Goal: Information Seeking & Learning: Find specific page/section

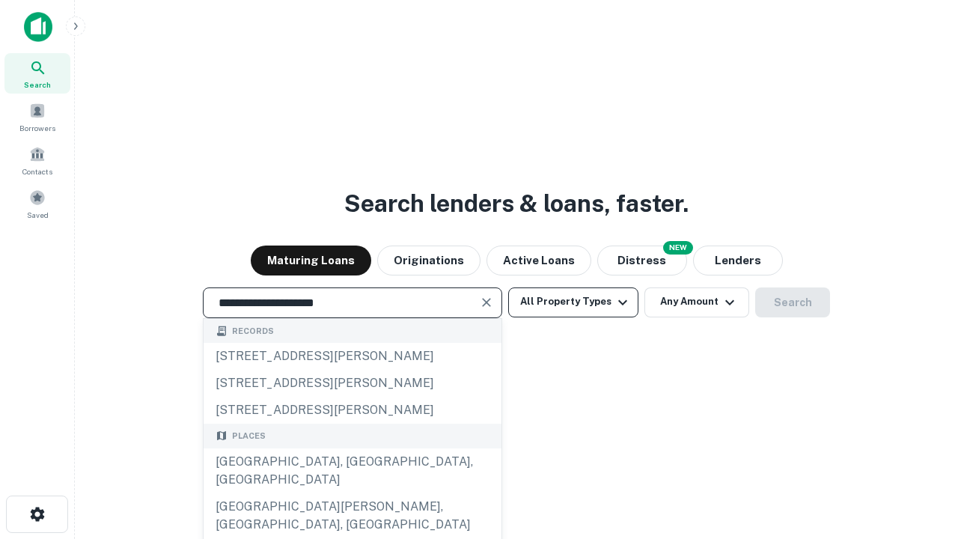
click at [352, 493] on div "[GEOGRAPHIC_DATA], [GEOGRAPHIC_DATA], [GEOGRAPHIC_DATA]" at bounding box center [353, 470] width 298 height 45
click at [573, 302] on button "All Property Types" at bounding box center [573, 302] width 130 height 30
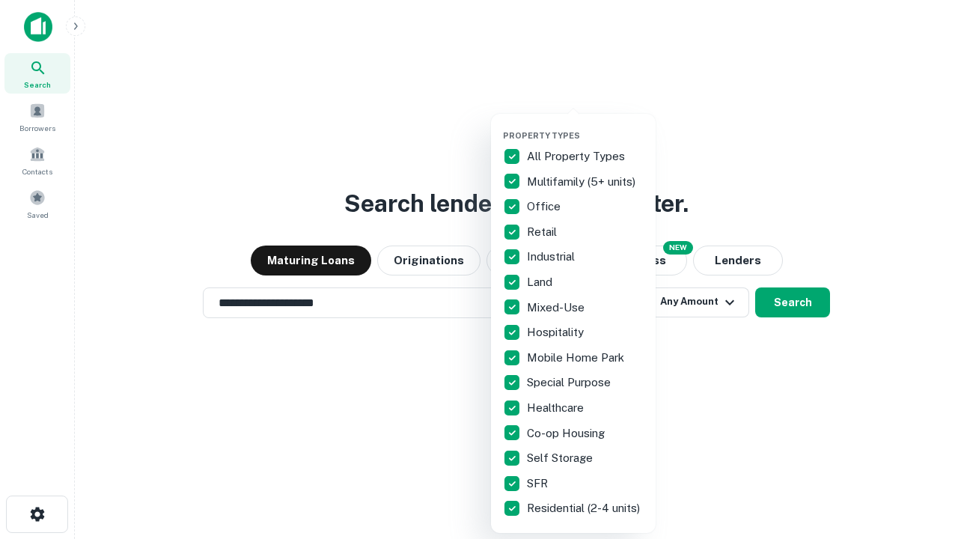
type input "**********"
click at [585, 126] on button "button" at bounding box center [585, 126] width 165 height 1
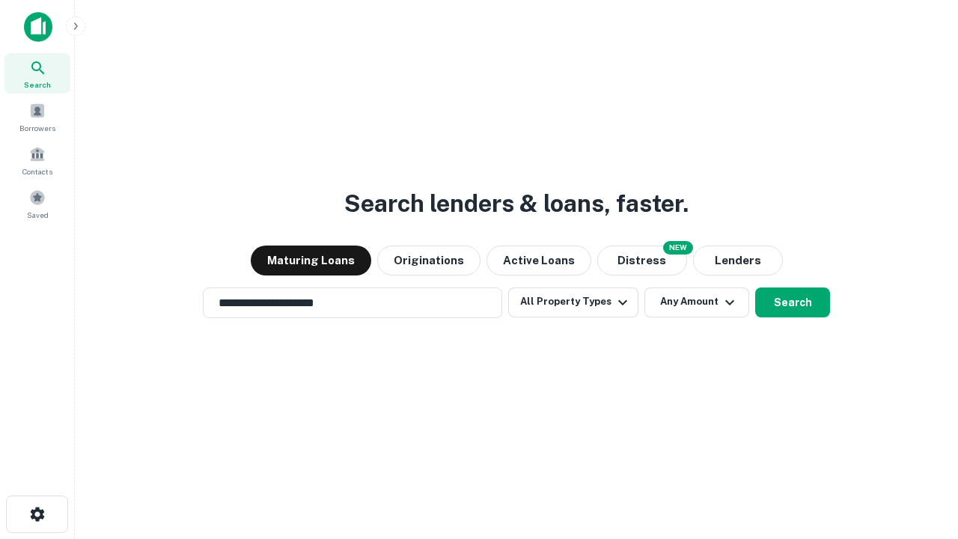
scroll to position [23, 0]
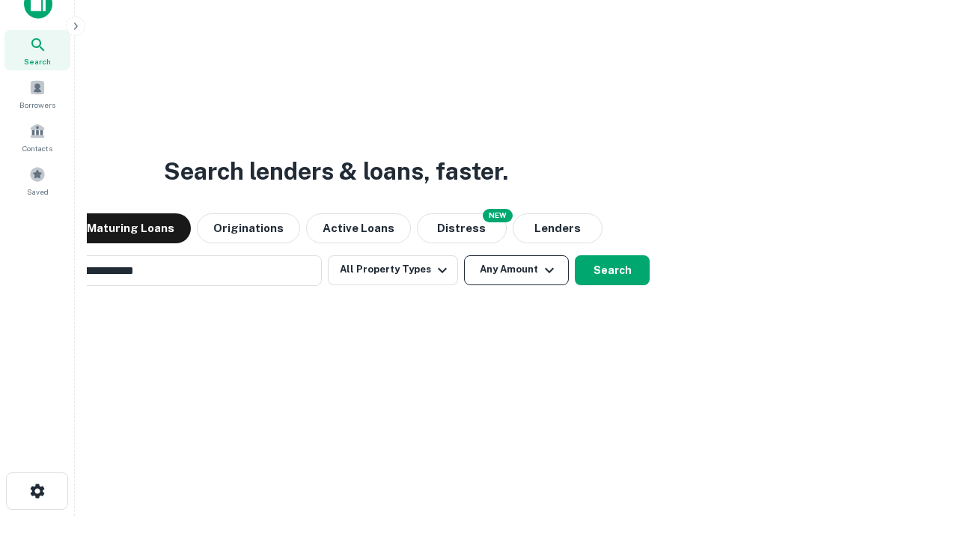
click at [464, 255] on button "Any Amount" at bounding box center [516, 270] width 105 height 30
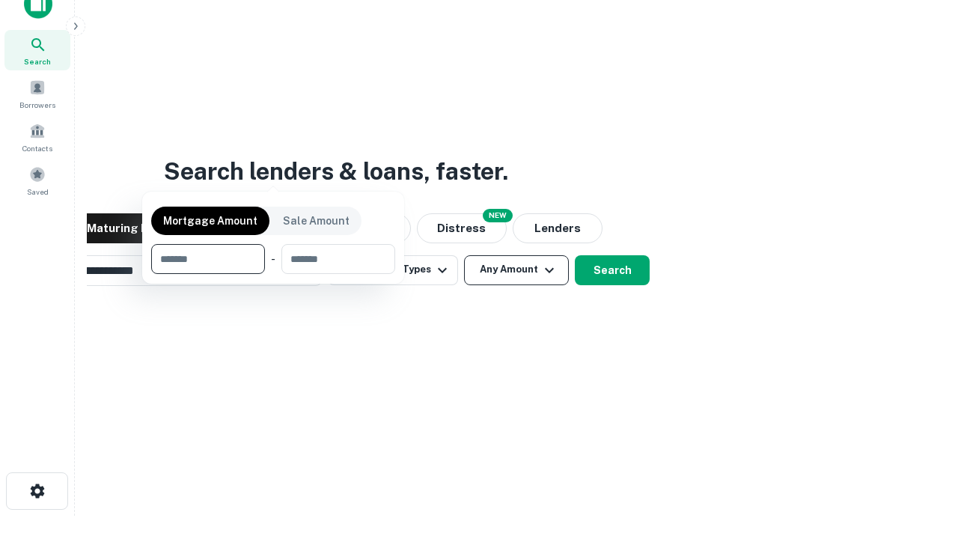
scroll to position [24, 0]
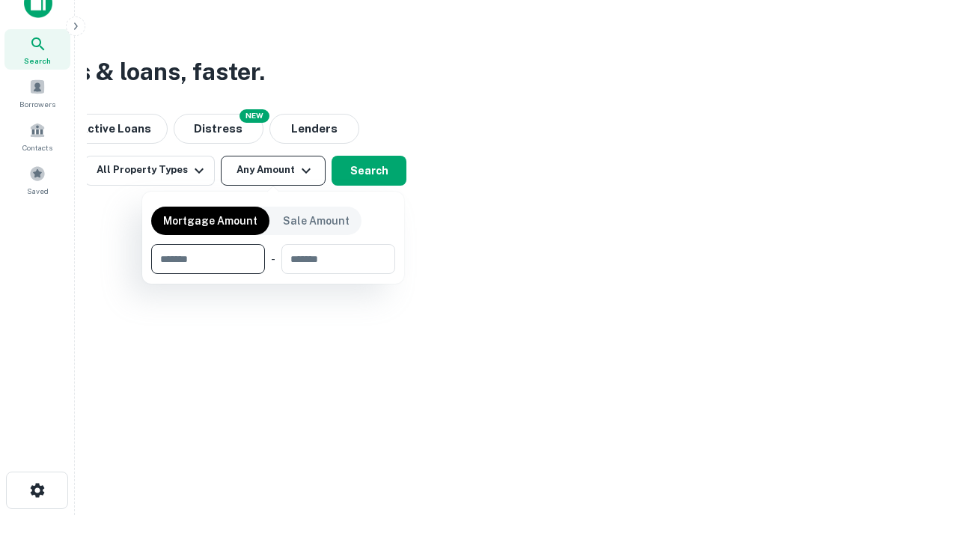
type input "*******"
click at [273, 274] on button "button" at bounding box center [273, 274] width 244 height 1
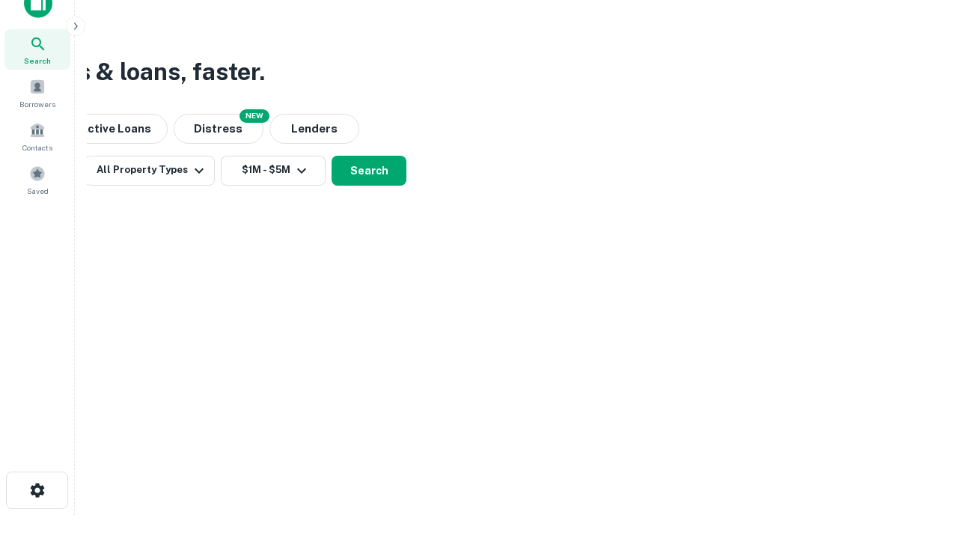
scroll to position [0, 0]
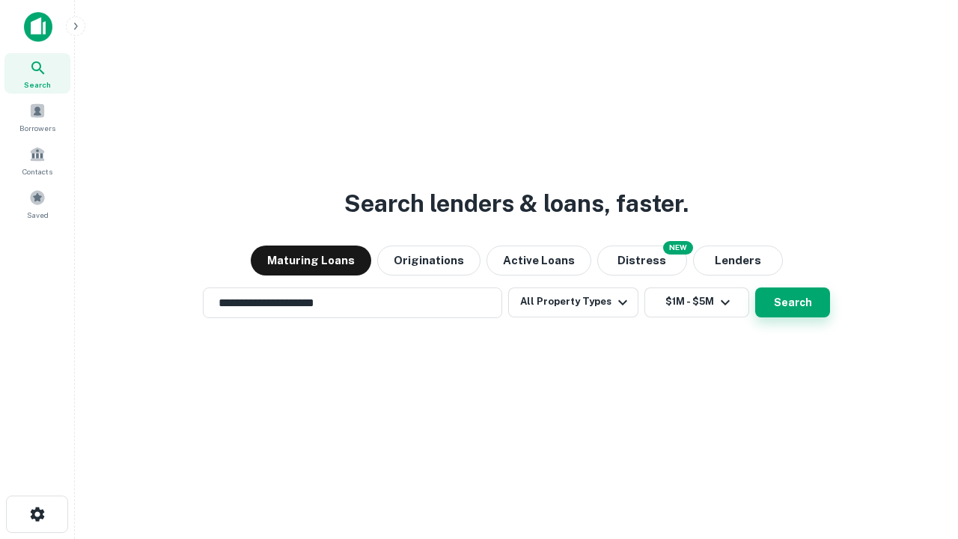
click at [755, 287] on button "Search" at bounding box center [792, 302] width 75 height 30
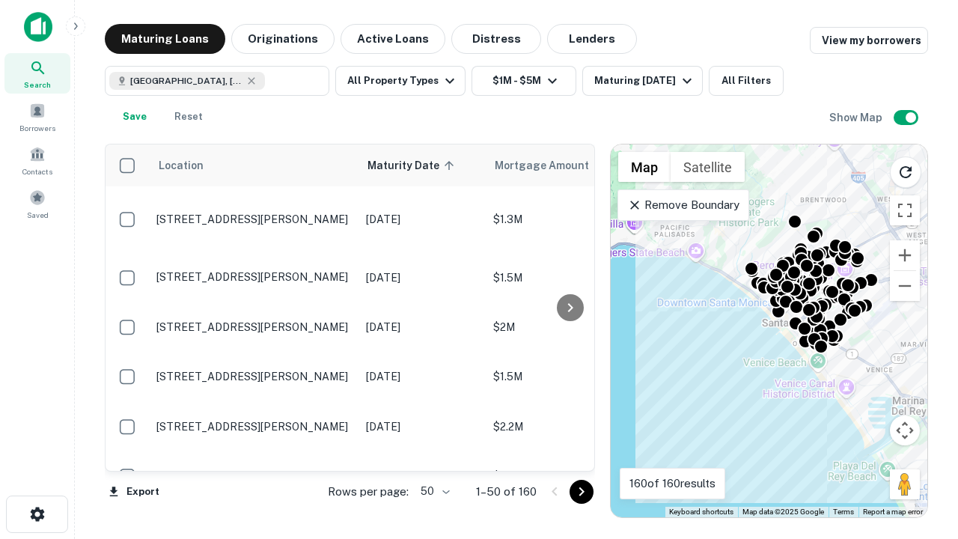
click at [433, 491] on body "Search Borrowers Contacts Saved Maturing Loans Originations Active Loans Distre…" at bounding box center [479, 269] width 958 height 539
click at [433, 454] on li "25" at bounding box center [433, 453] width 43 height 27
